Goal: Navigation & Orientation: Find specific page/section

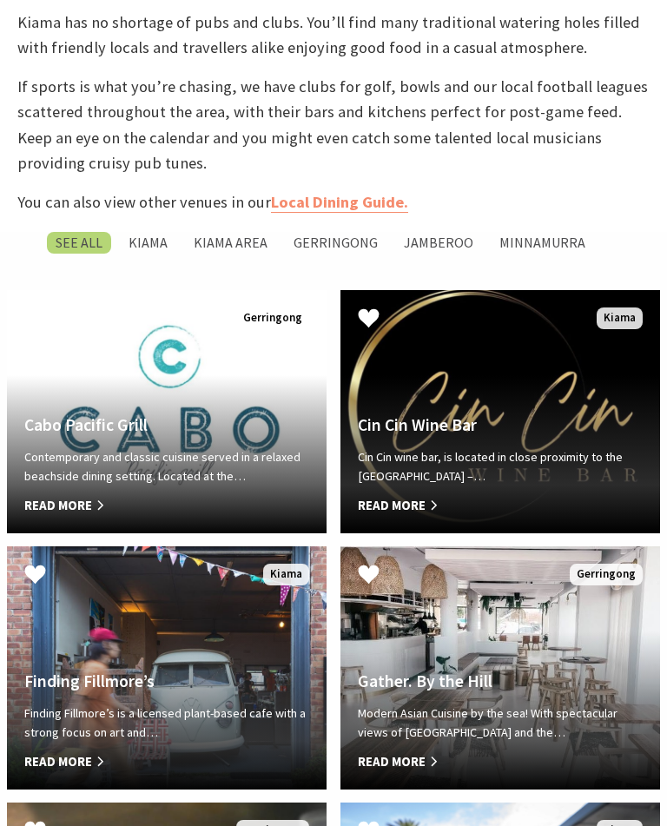
scroll to position [704, 0]
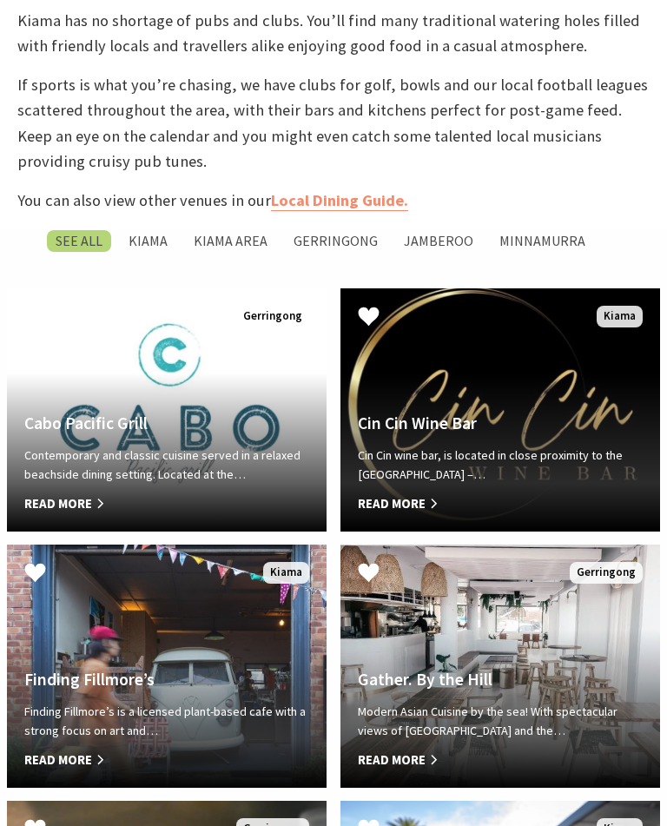
click at [403, 514] on span "Read More" at bounding box center [500, 503] width 285 height 21
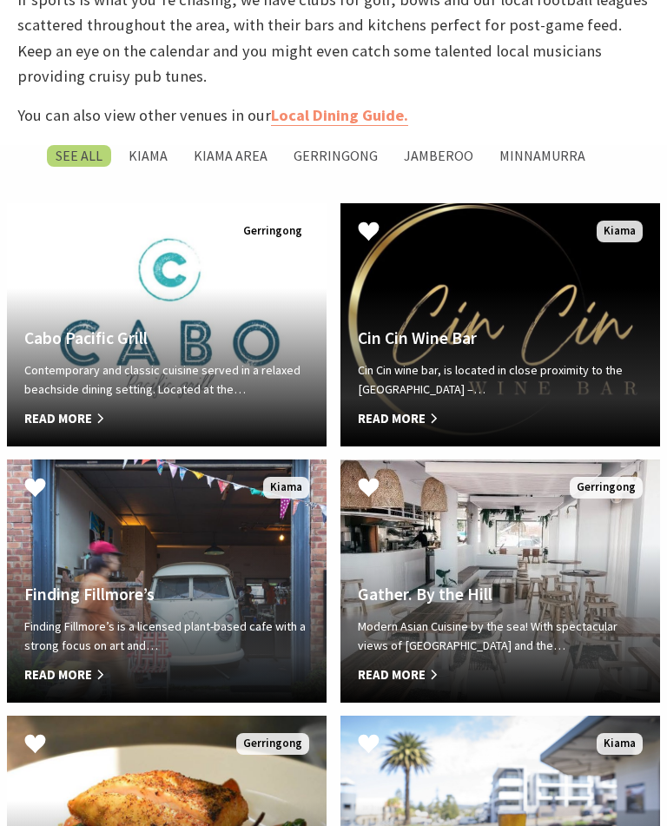
scroll to position [812, 0]
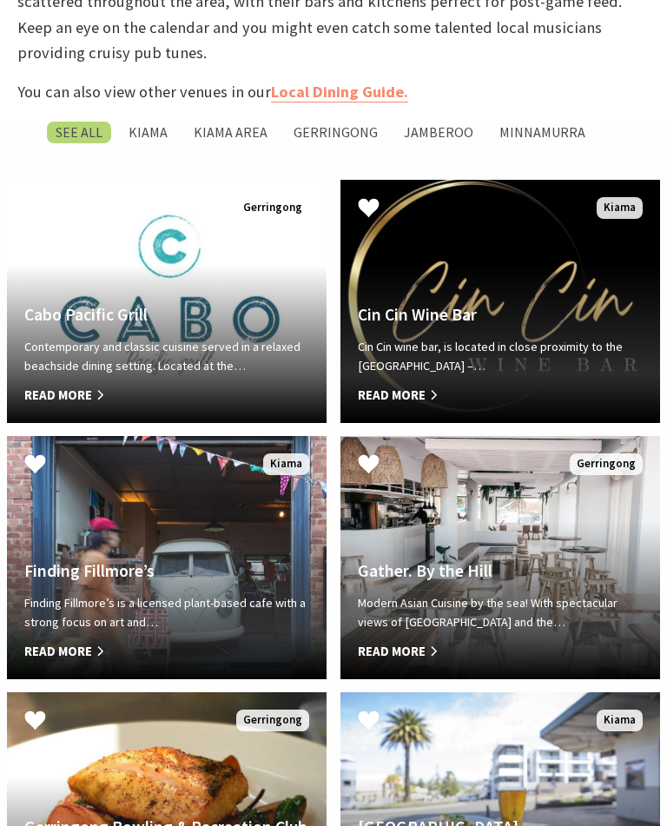
click at [499, 632] on p "Modern Asian Cuisine by the sea! With spectacular views of Werri Beach and the…" at bounding box center [500, 612] width 285 height 39
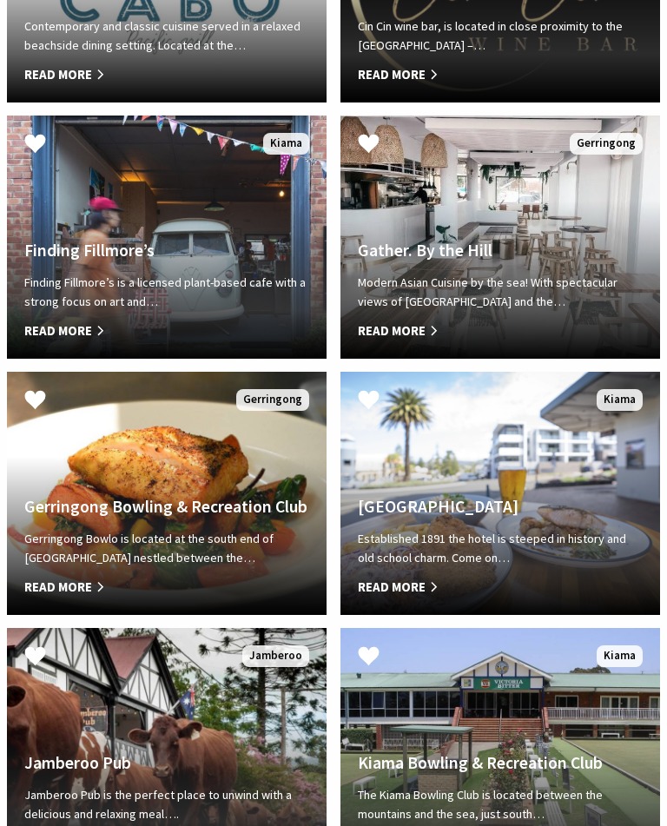
scroll to position [1133, 0]
click at [537, 544] on div "Grand Hotel Kiama Established 1891 the hotel is steeped in history and old scho…" at bounding box center [501, 547] width 320 height 100
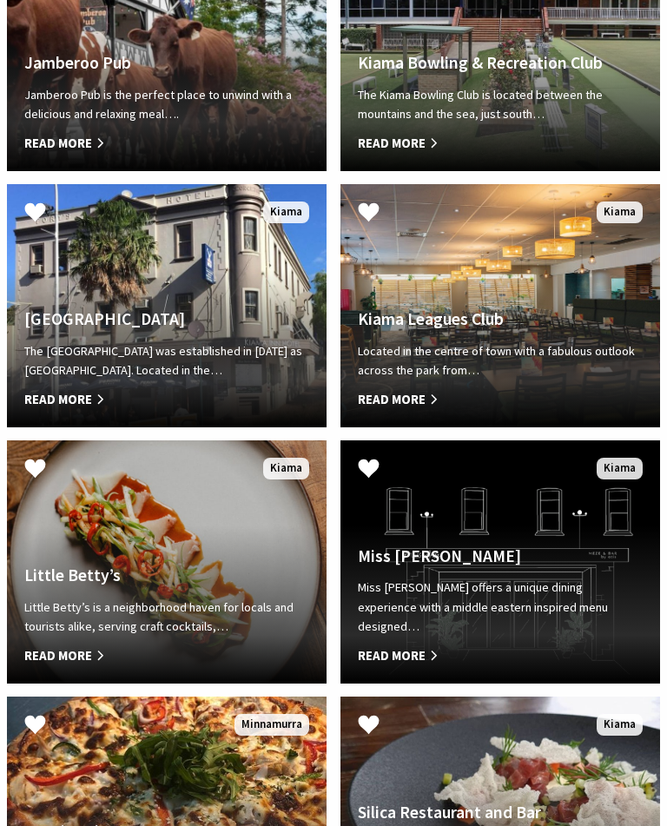
scroll to position [1834, 0]
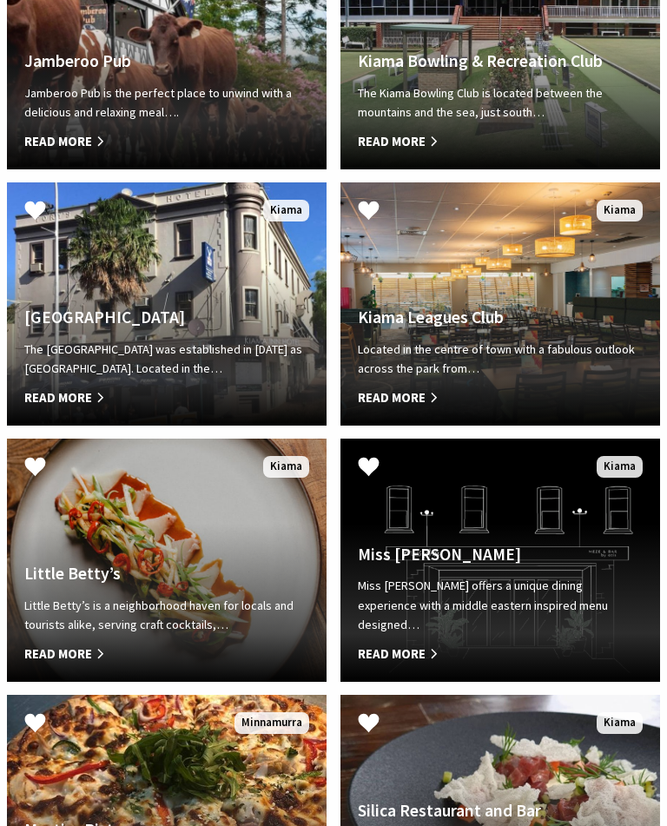
click at [166, 585] on h4 "Little Betty’s" at bounding box center [166, 575] width 285 height 20
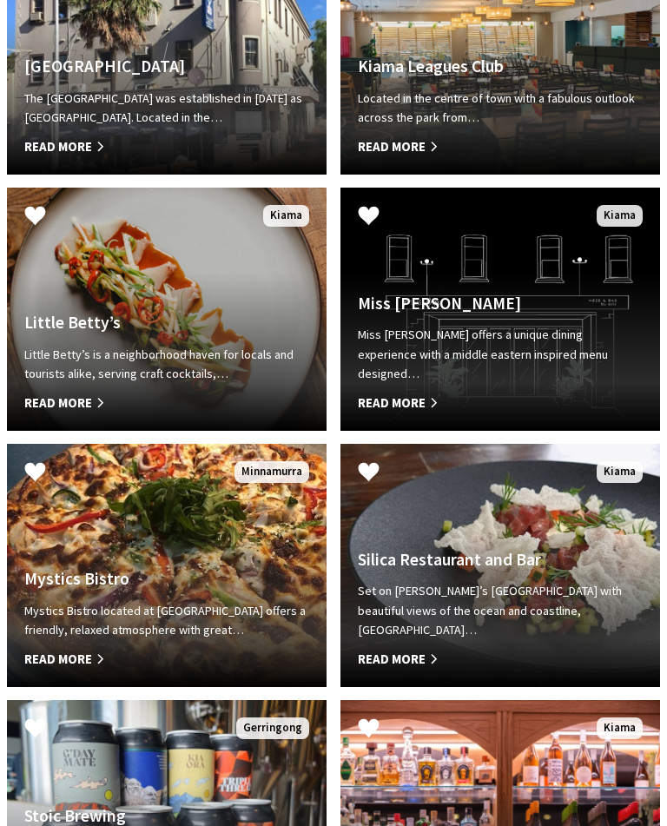
scroll to position [2086, 0]
click at [532, 617] on div "Silica Restaurant and Bar Set on Kiama’s Surf Beach with beautiful views of the…" at bounding box center [501, 610] width 320 height 120
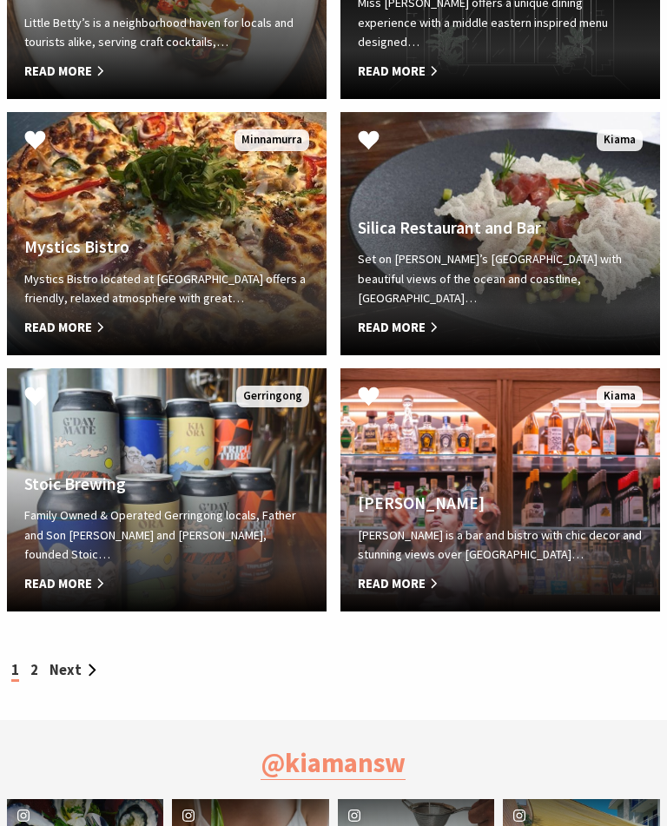
scroll to position [2417, 0]
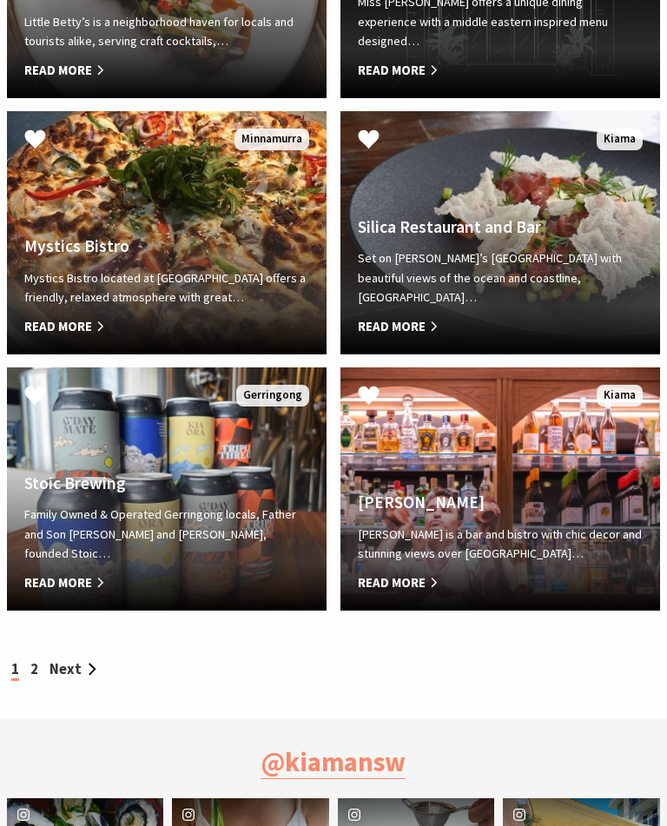
click at [514, 513] on h4 "Yves" at bounding box center [500, 503] width 285 height 20
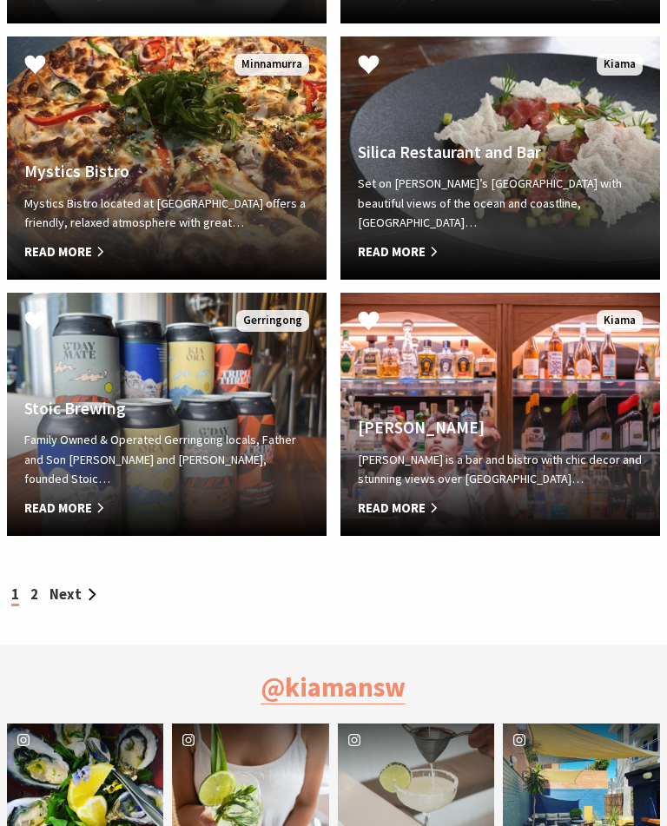
scroll to position [2493, 0]
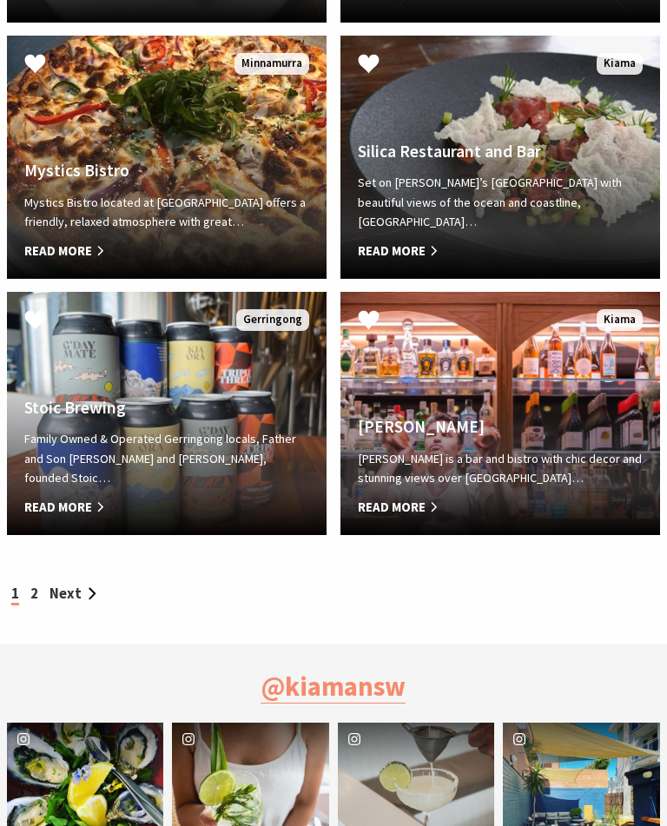
click at [63, 604] on link "Next" at bounding box center [73, 594] width 47 height 18
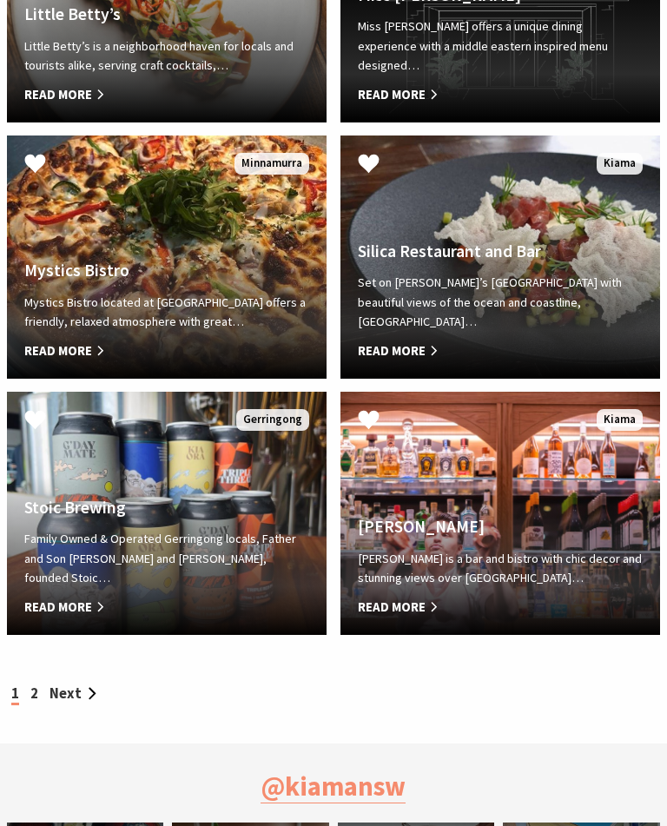
scroll to position [2411, 0]
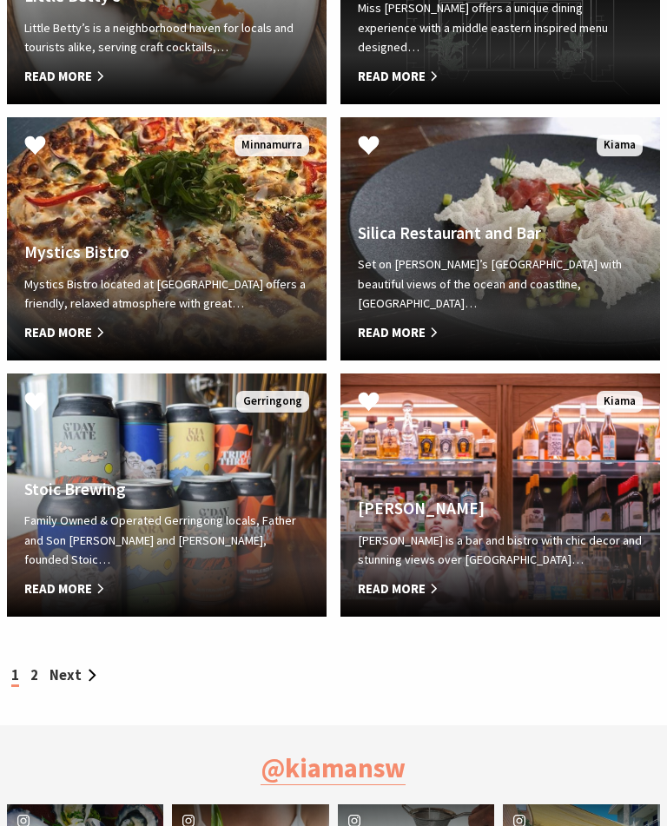
click at [69, 685] on link "Next" at bounding box center [73, 676] width 47 height 18
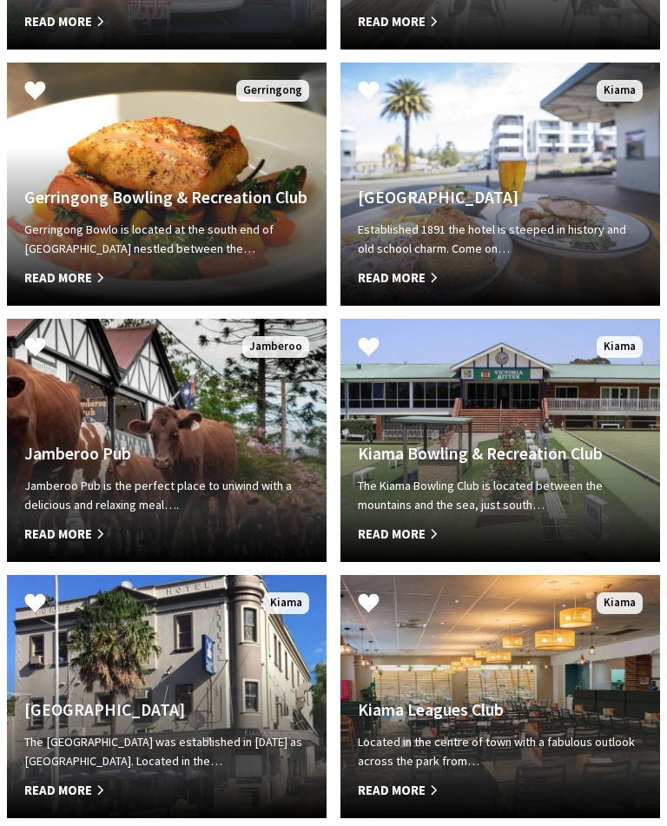
scroll to position [1304, 0]
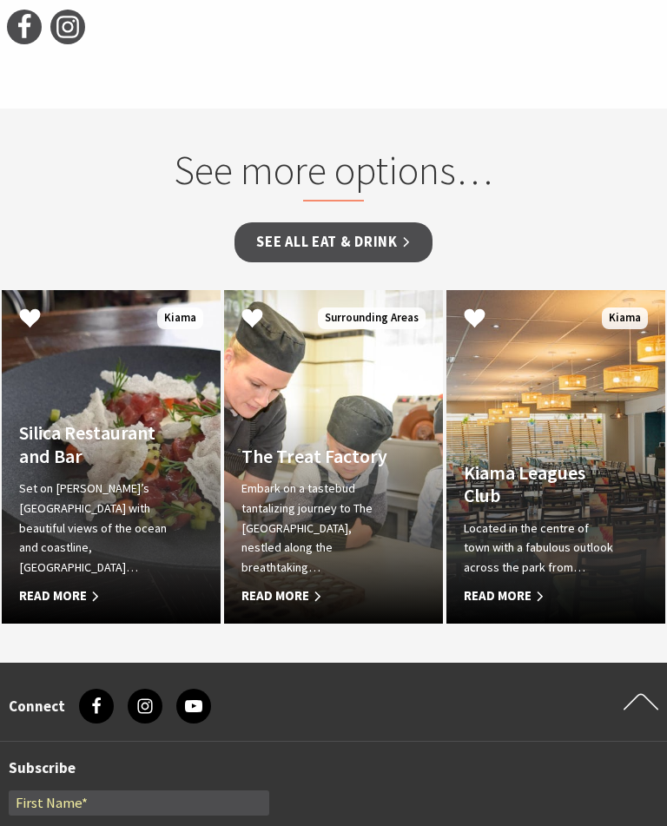
scroll to position [1559, 0]
click at [344, 555] on p "Embark on a tastebud tantalizing journey to The Treat Factory, nestled along th…" at bounding box center [316, 528] width 151 height 98
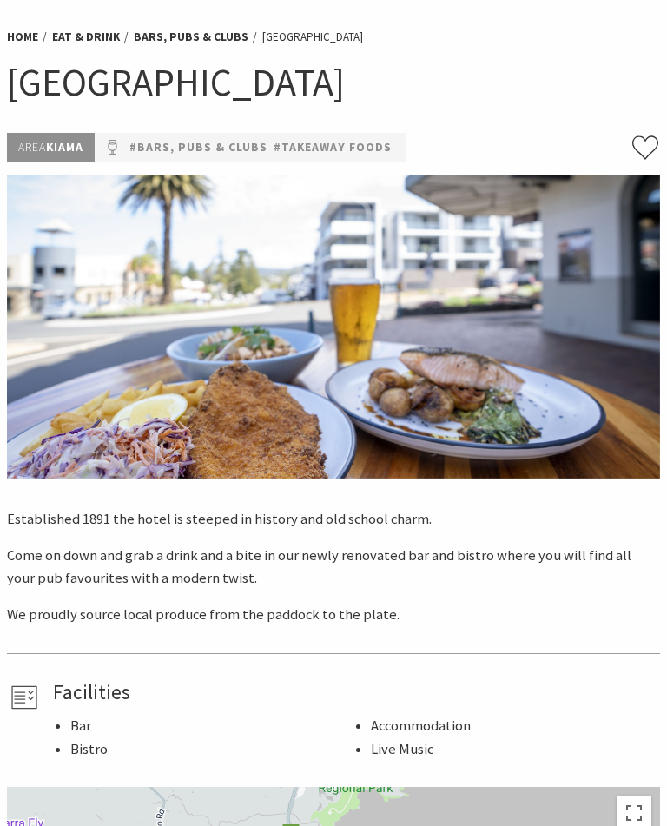
scroll to position [59, 0]
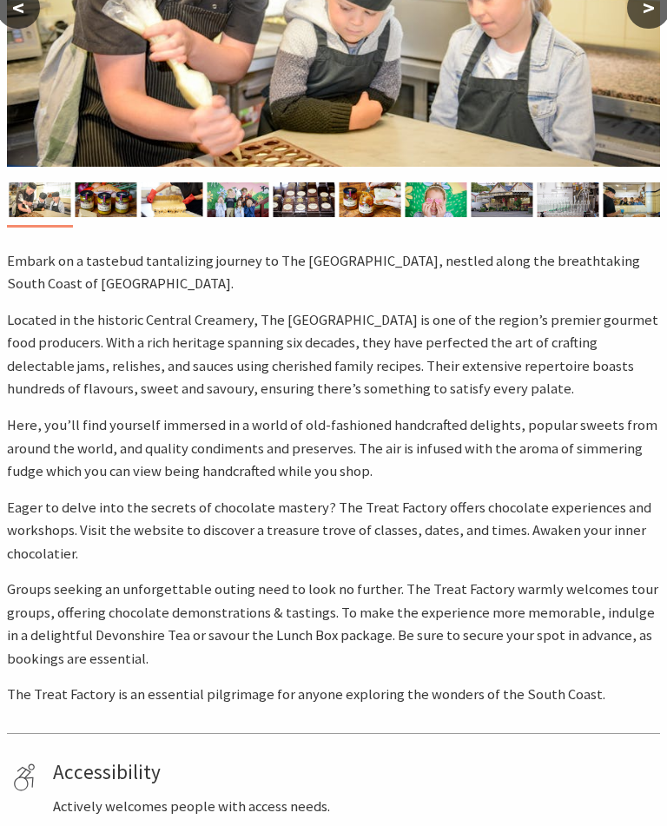
scroll to position [375, 0]
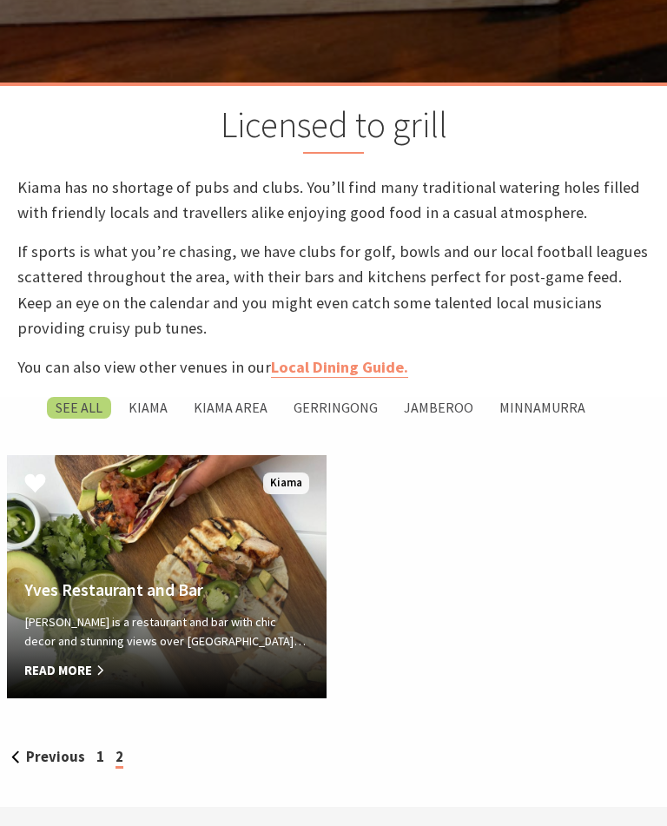
scroll to position [537, 0]
click at [191, 622] on div "Yves Restaurant and Bar Yves is a restaurant and bar with chic decor and stunni…" at bounding box center [167, 630] width 320 height 100
